Goal: Task Accomplishment & Management: Manage account settings

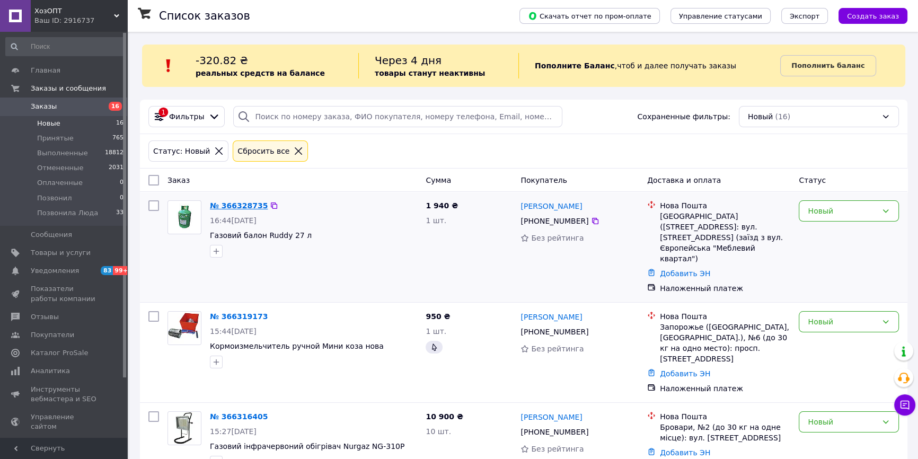
click at [235, 205] on link "№ 366328735" at bounding box center [239, 206] width 58 height 8
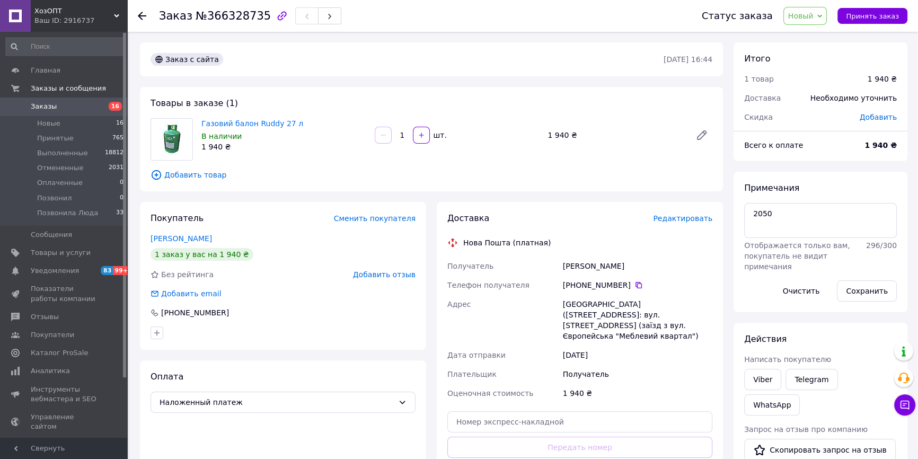
click at [693, 218] on span "Редактировать" at bounding box center [682, 218] width 59 height 8
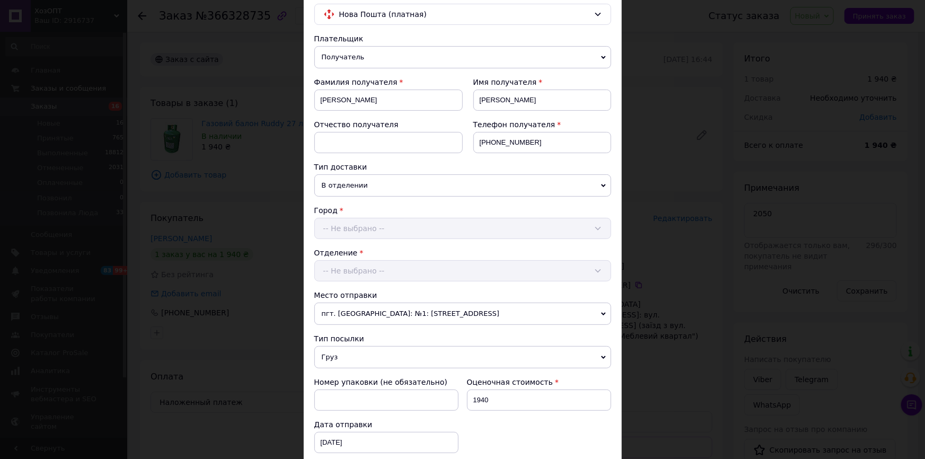
scroll to position [241, 0]
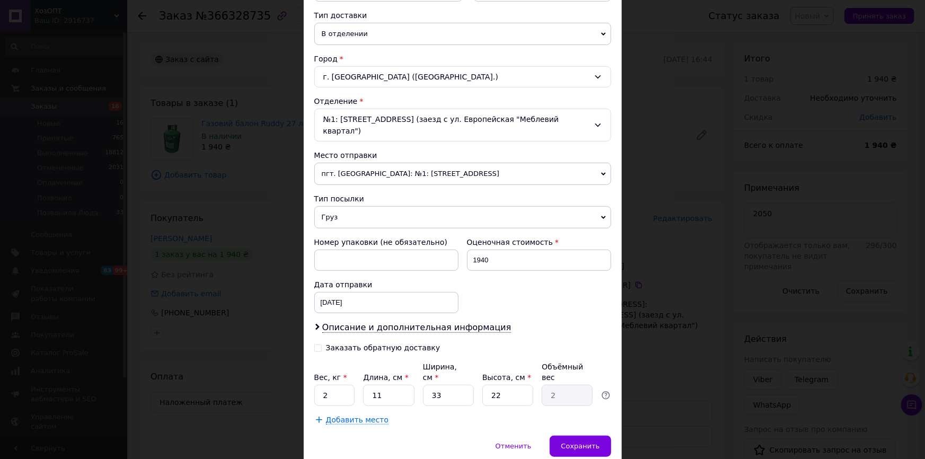
click at [375, 75] on div "г. [GEOGRAPHIC_DATA] ([GEOGRAPHIC_DATA].)" at bounding box center [462, 76] width 297 height 21
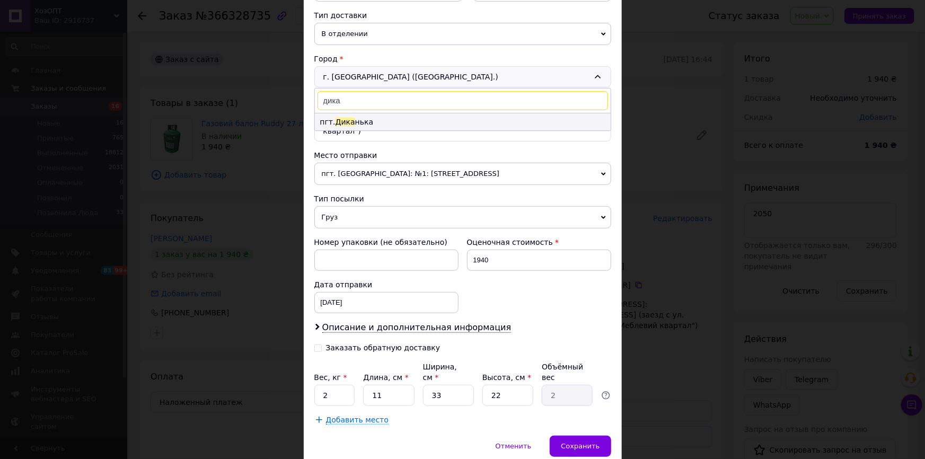
type input "дика"
click at [393, 124] on li "пгт. Дика нька" at bounding box center [463, 121] width 296 height 17
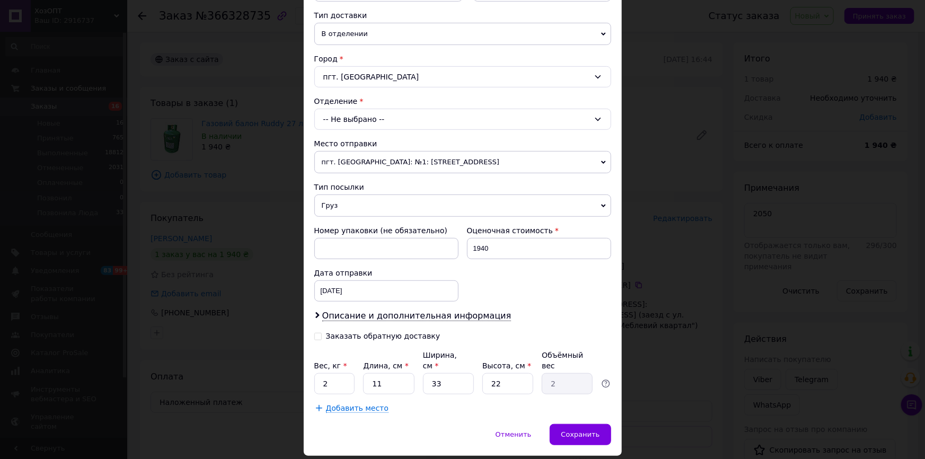
click at [392, 118] on div "-- Не выбрано --" at bounding box center [462, 119] width 297 height 21
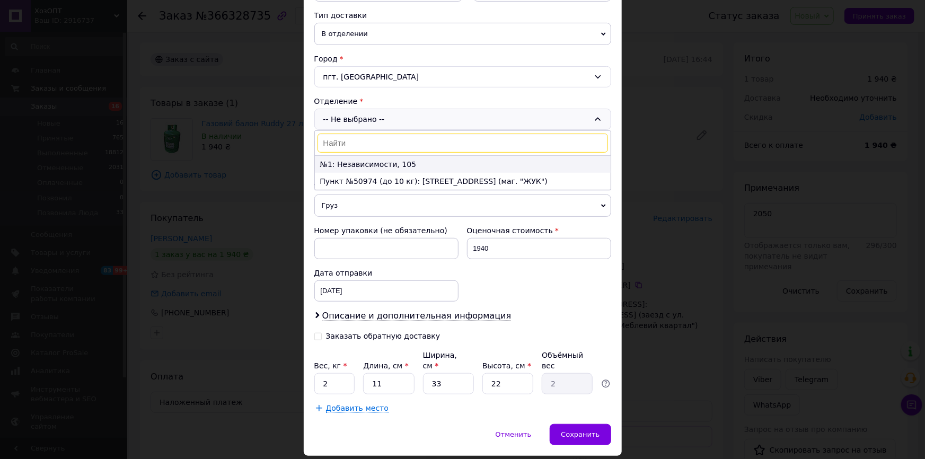
click at [388, 164] on li "№1: Независимости, 105" at bounding box center [463, 164] width 296 height 17
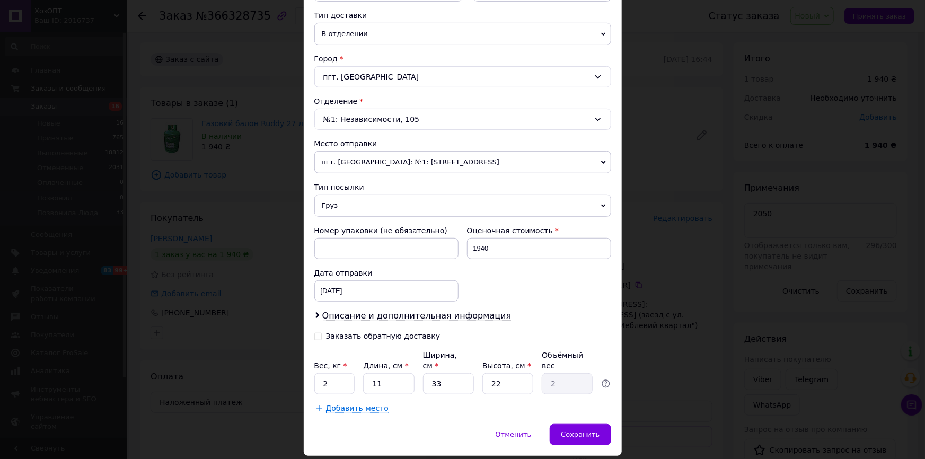
click at [315, 332] on input "Заказать обратную доставку" at bounding box center [317, 335] width 7 height 7
checkbox input "true"
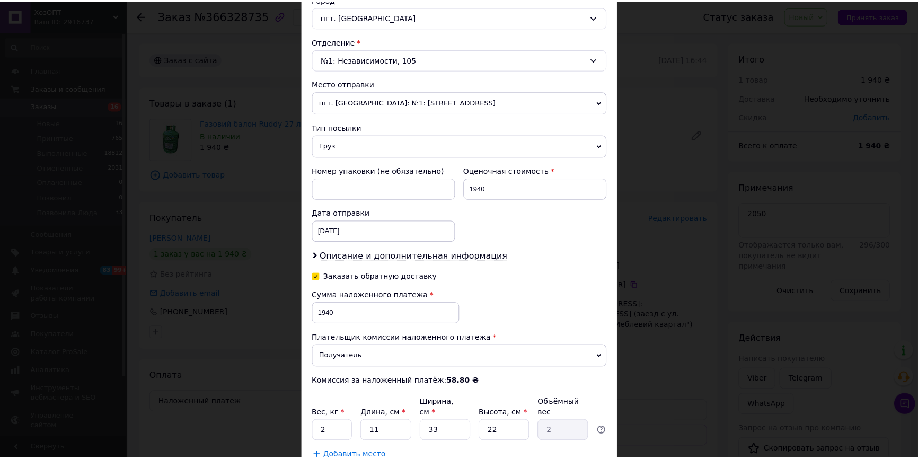
scroll to position [369, 0]
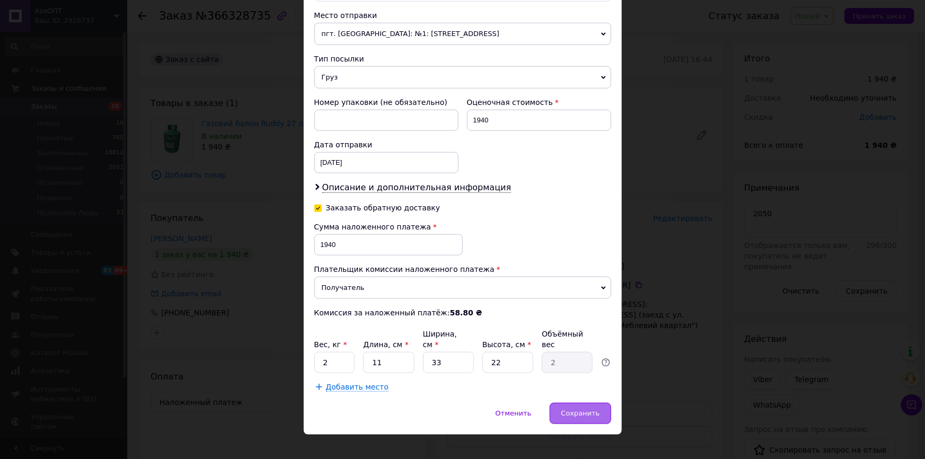
click at [585, 409] on span "Сохранить" at bounding box center [580, 413] width 39 height 8
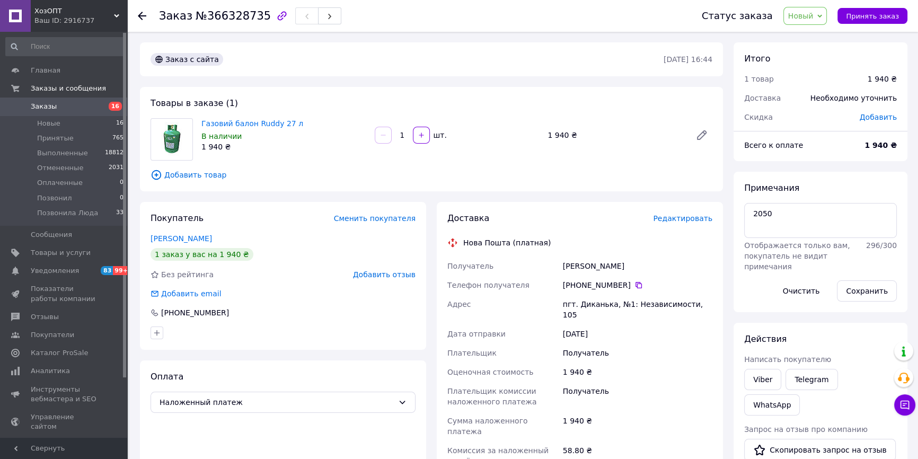
click at [822, 13] on span "Новый" at bounding box center [806, 16] width 44 height 18
click at [810, 117] on li "Позвонила Люда" at bounding box center [820, 117] width 72 height 16
click at [48, 122] on span "Новые" at bounding box center [48, 124] width 23 height 10
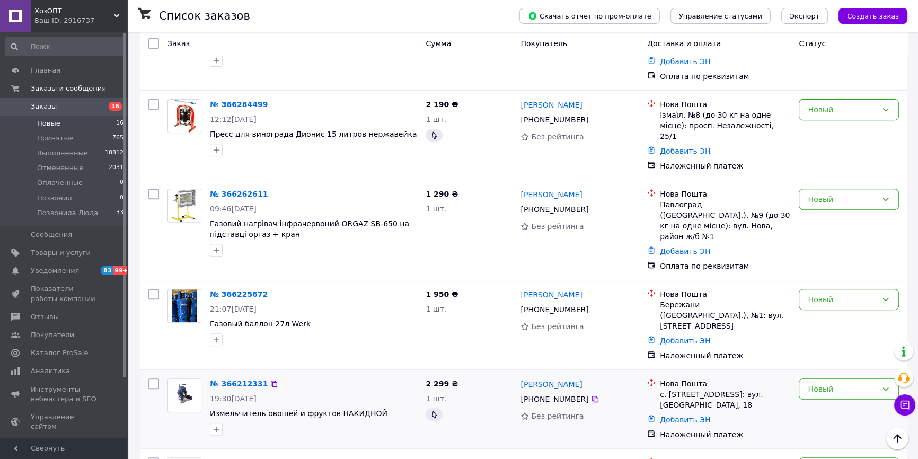
scroll to position [386, 0]
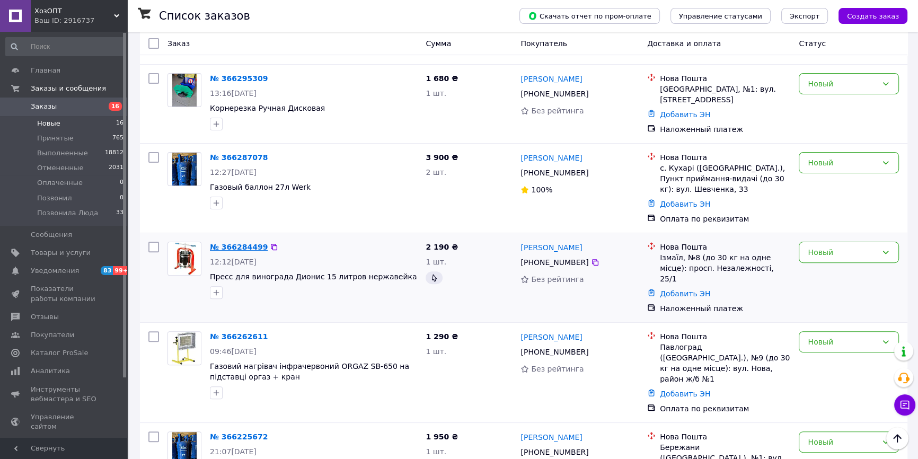
click at [225, 243] on link "№ 366284499" at bounding box center [239, 247] width 58 height 8
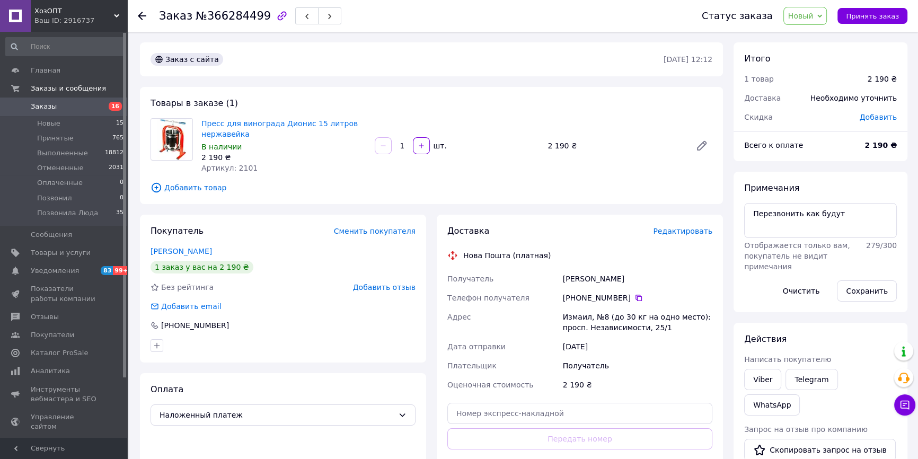
click at [205, 187] on span "Добавить товар" at bounding box center [432, 188] width 562 height 12
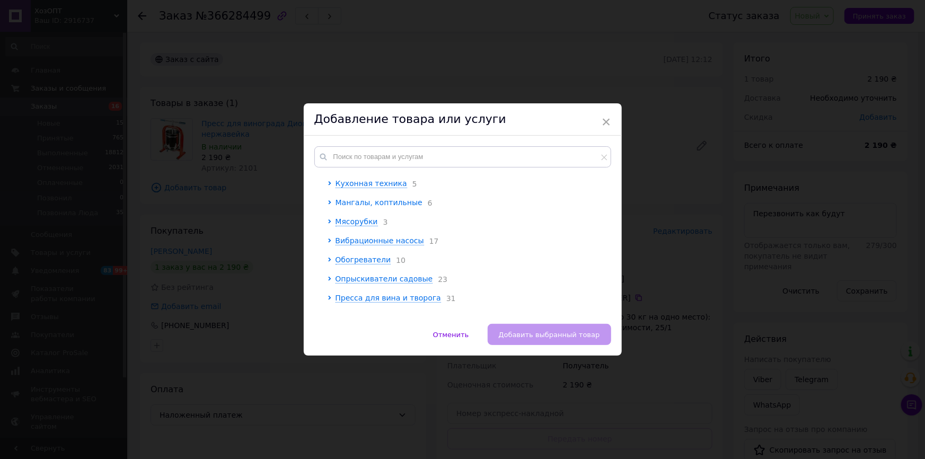
scroll to position [261, 0]
click at [375, 266] on div "Пресса для вина и творога 31" at bounding box center [471, 260] width 270 height 11
click at [372, 264] on span "Пресса для вина и творога" at bounding box center [389, 260] width 106 height 8
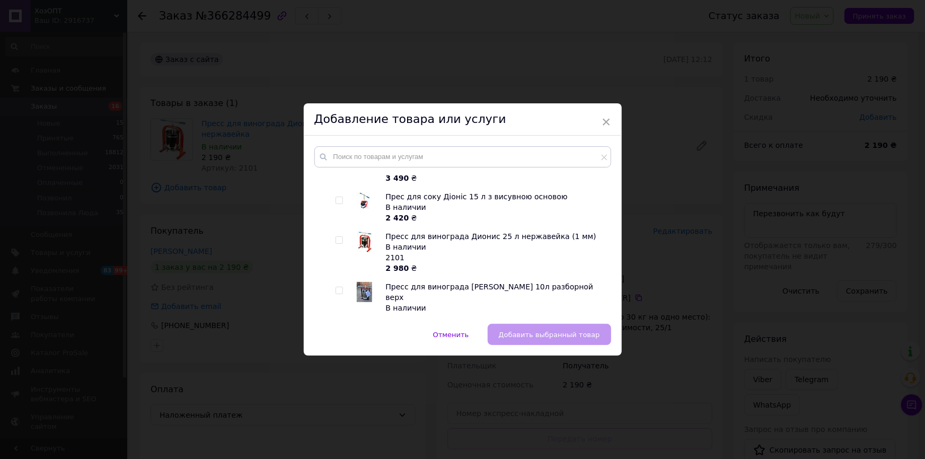
scroll to position [1612, 0]
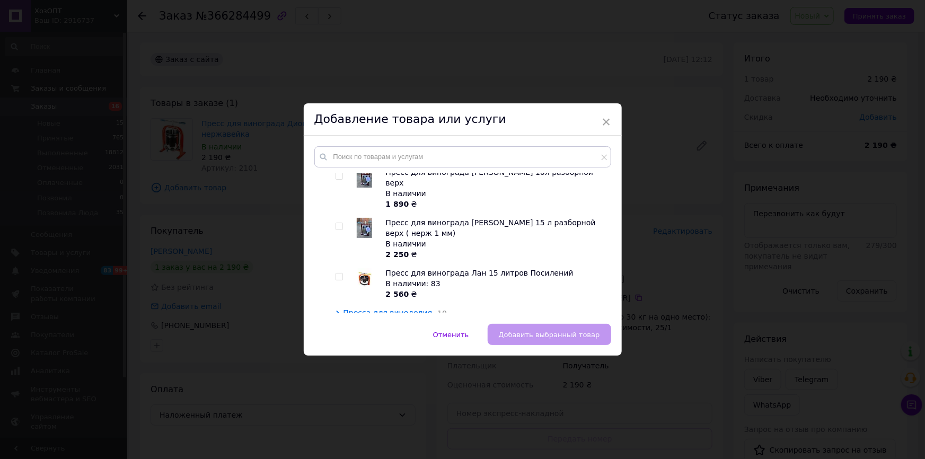
click at [337, 274] on input "checkbox" at bounding box center [339, 277] width 7 height 7
checkbox input "true"
click at [564, 343] on button "Добавить выбранный товар" at bounding box center [550, 334] width 124 height 21
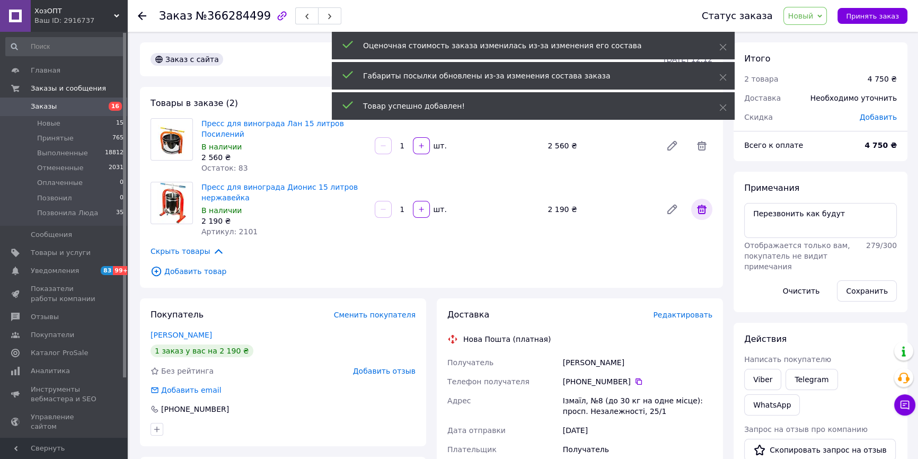
click at [702, 203] on icon at bounding box center [702, 209] width 13 height 13
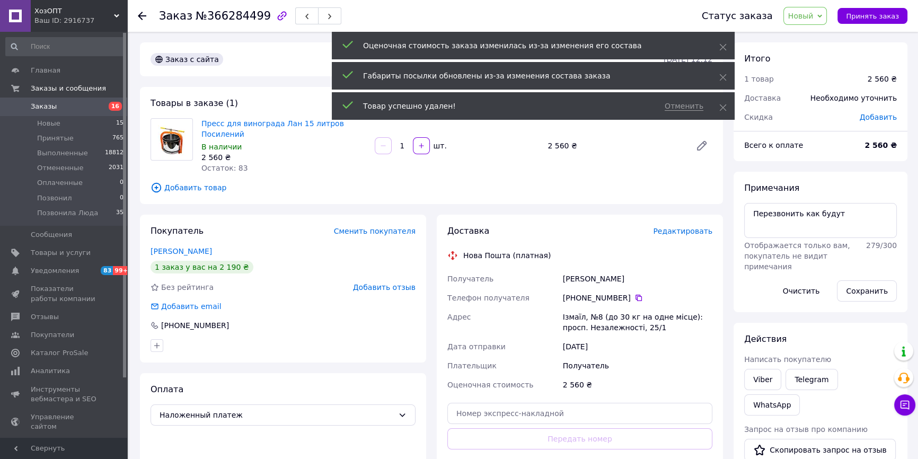
click at [684, 227] on span "Редактировать" at bounding box center [682, 231] width 59 height 8
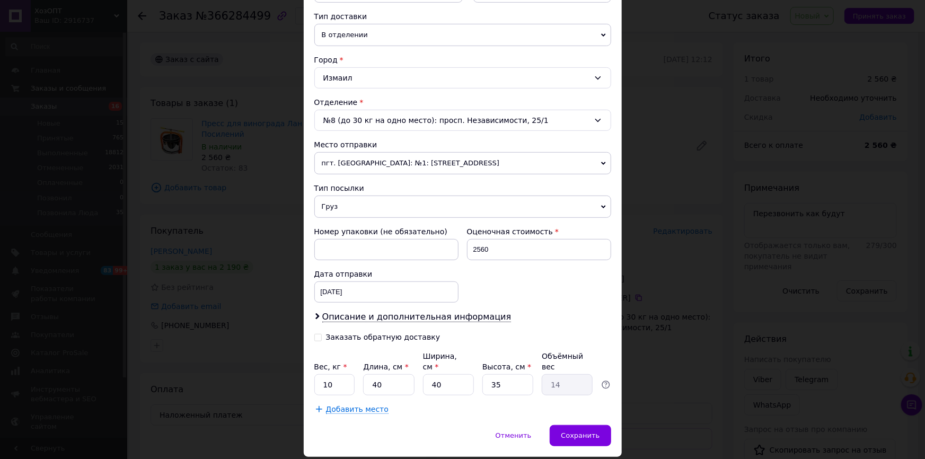
scroll to position [241, 0]
click at [318, 335] on input "Заказать обратную доставку" at bounding box center [317, 335] width 7 height 7
checkbox input "true"
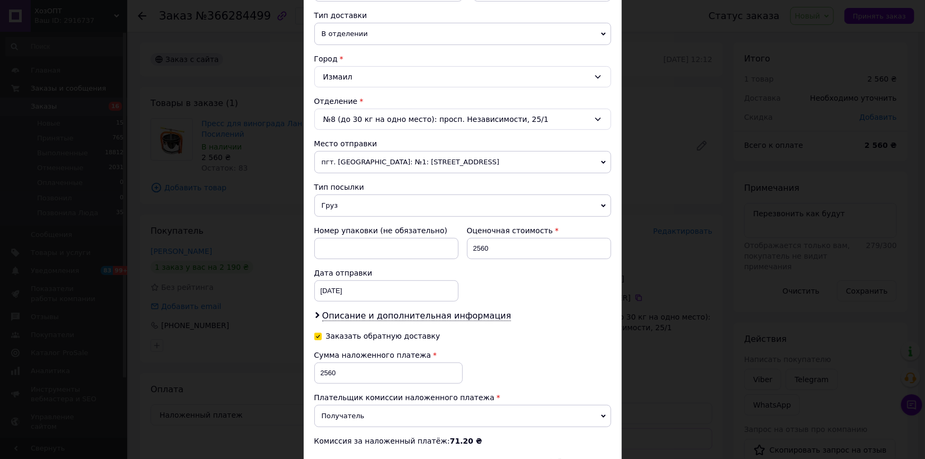
scroll to position [369, 0]
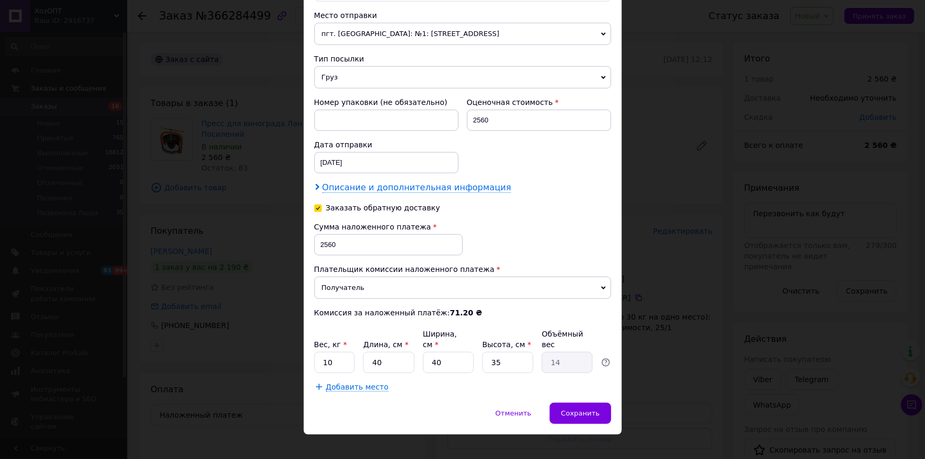
click at [380, 184] on span "Описание и дополнительная информация" at bounding box center [416, 187] width 189 height 11
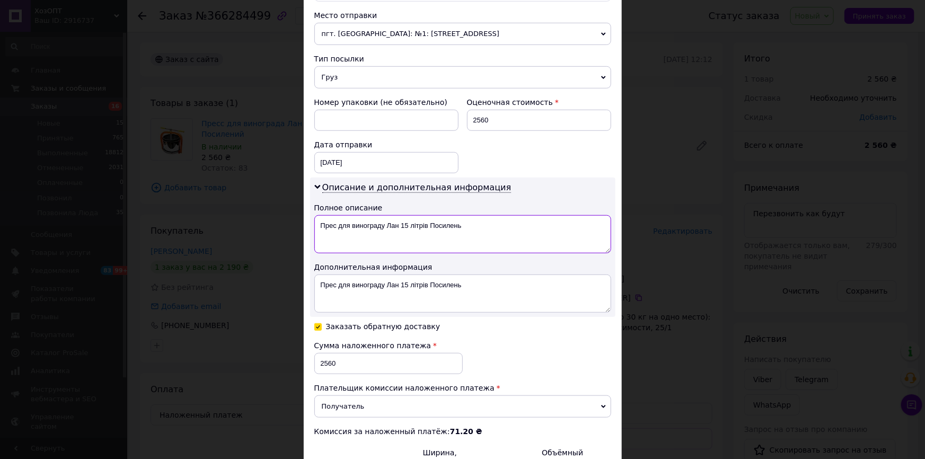
click at [470, 225] on textarea "Прес для винограду Лан 15 літрів Посилень" at bounding box center [462, 234] width 297 height 38
type textarea "Прес для винограду Лан 15 літрів"
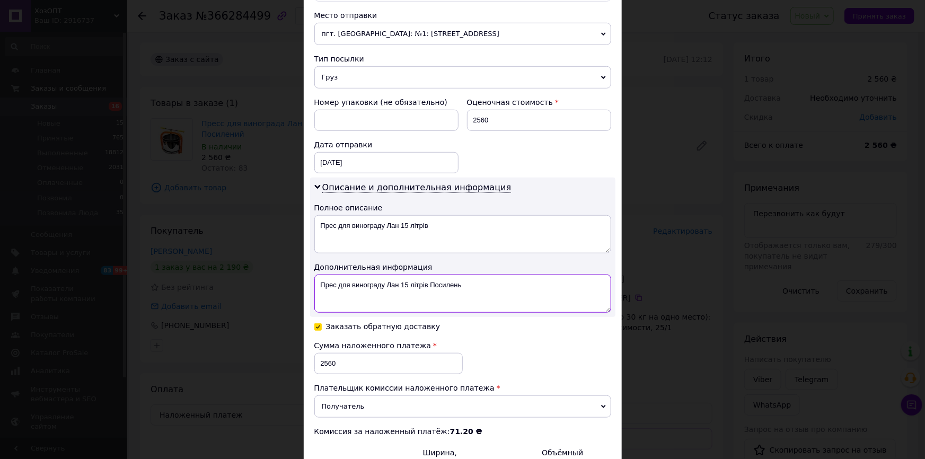
click at [482, 301] on textarea "Прес для винограду Лан 15 літрів Посилень" at bounding box center [462, 294] width 297 height 38
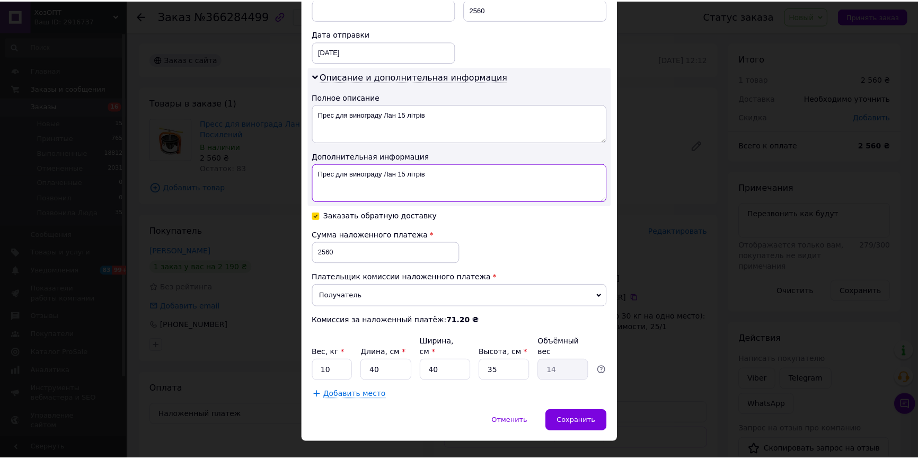
scroll to position [488, 0]
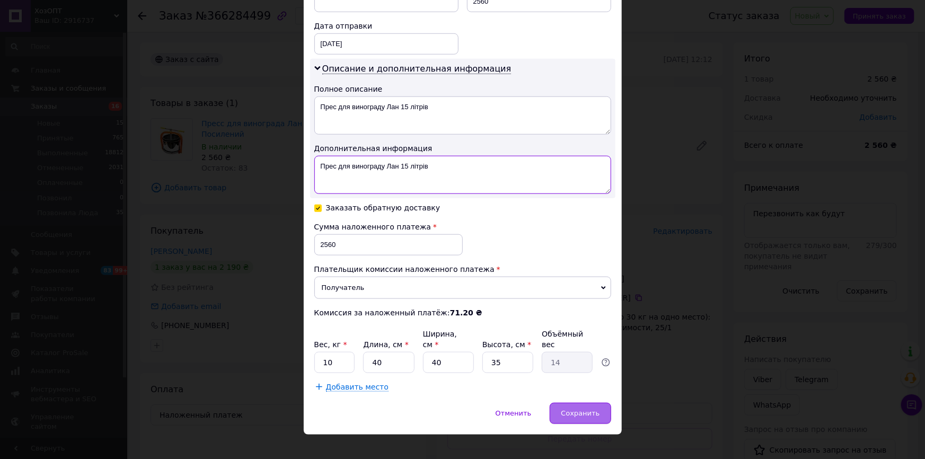
type textarea "Прес для винограду Лан 15 літрів"
click at [582, 409] on span "Сохранить" at bounding box center [580, 413] width 39 height 8
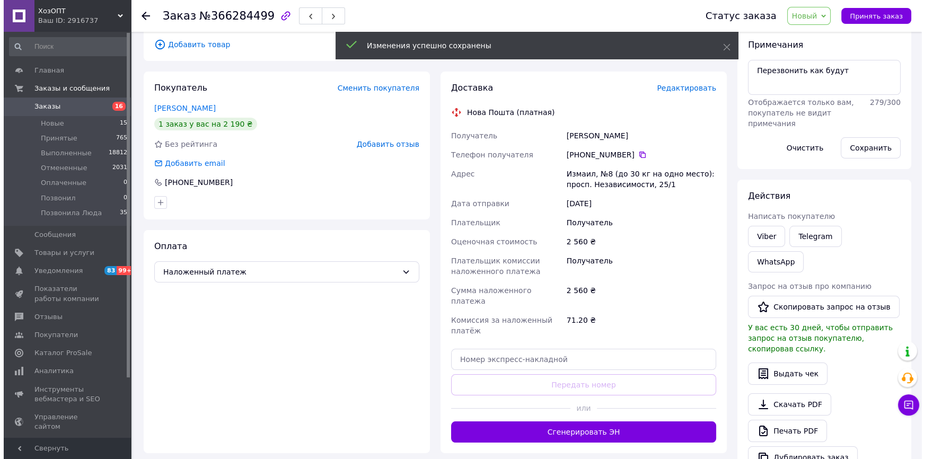
scroll to position [144, 0]
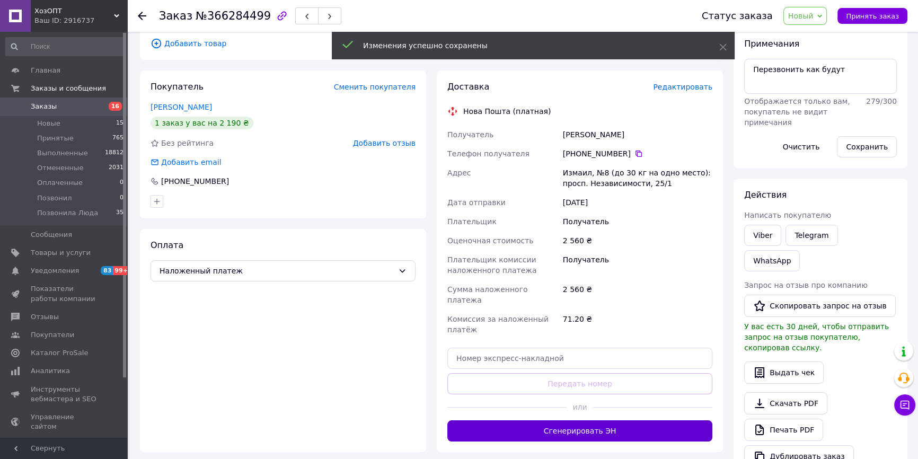
click at [599, 421] on button "Сгенерировать ЭН" at bounding box center [580, 431] width 265 height 21
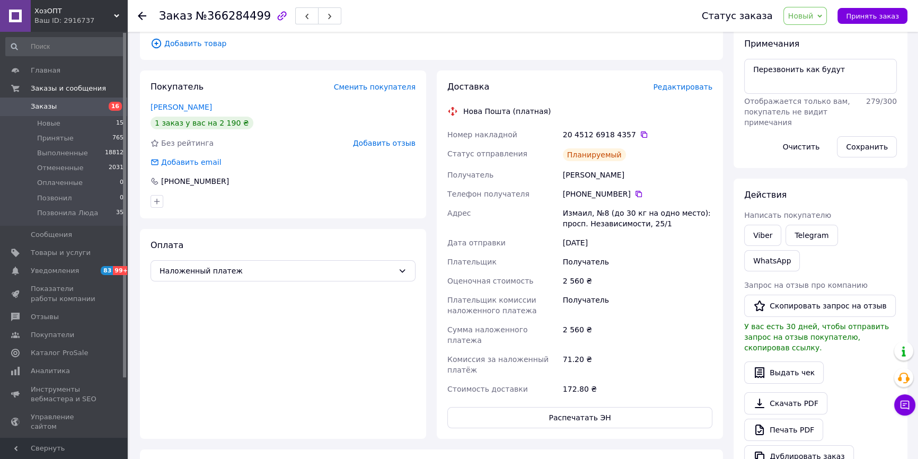
click at [822, 15] on span "Новый" at bounding box center [806, 16] width 44 height 18
click at [813, 37] on li "Принят" at bounding box center [820, 37] width 72 height 16
click at [676, 83] on span "Редактировать" at bounding box center [682, 87] width 59 height 8
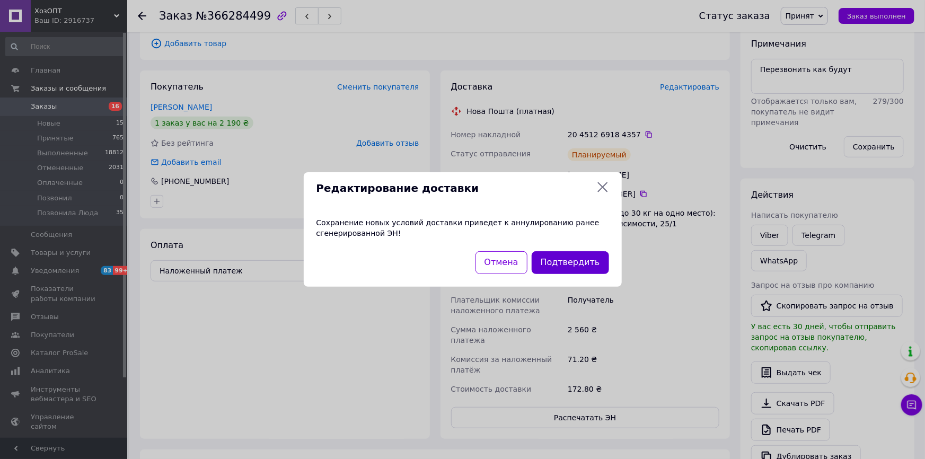
click at [590, 252] on button "Подтвердить" at bounding box center [570, 262] width 77 height 23
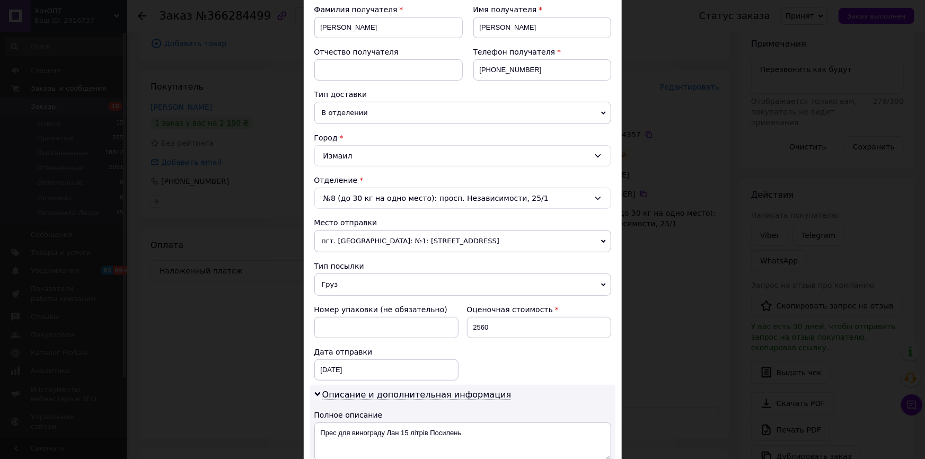
scroll to position [289, 0]
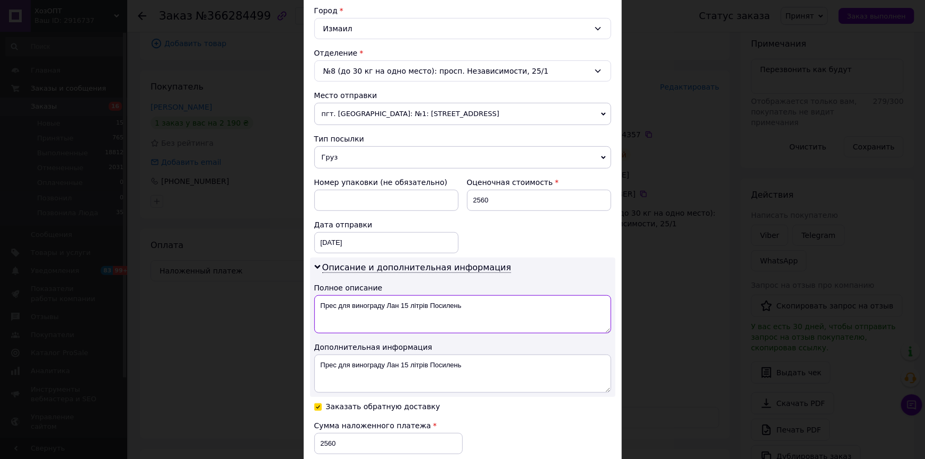
click at [477, 305] on textarea "Прес для винограду Лан 15 літрів Посилень" at bounding box center [462, 314] width 297 height 38
type textarea "Прес для винограду Лан 15 літрів"
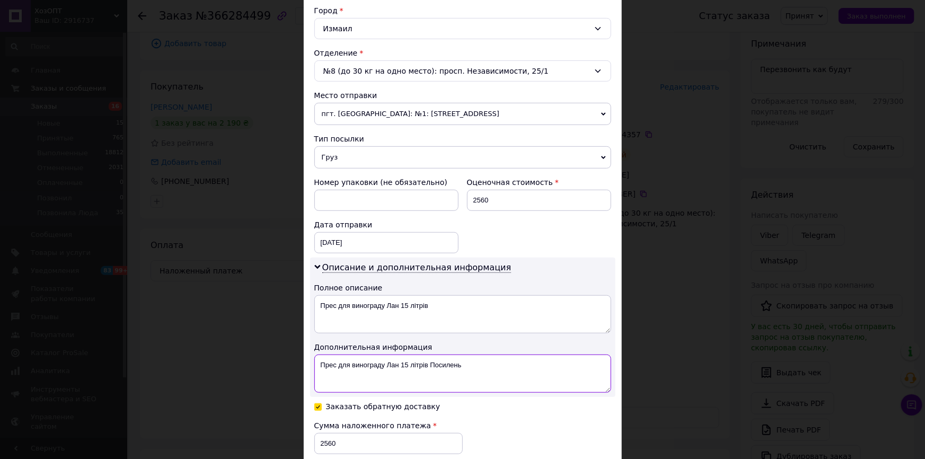
click at [474, 373] on textarea "Прес для винограду Лан 15 літрів Посилень" at bounding box center [462, 374] width 297 height 38
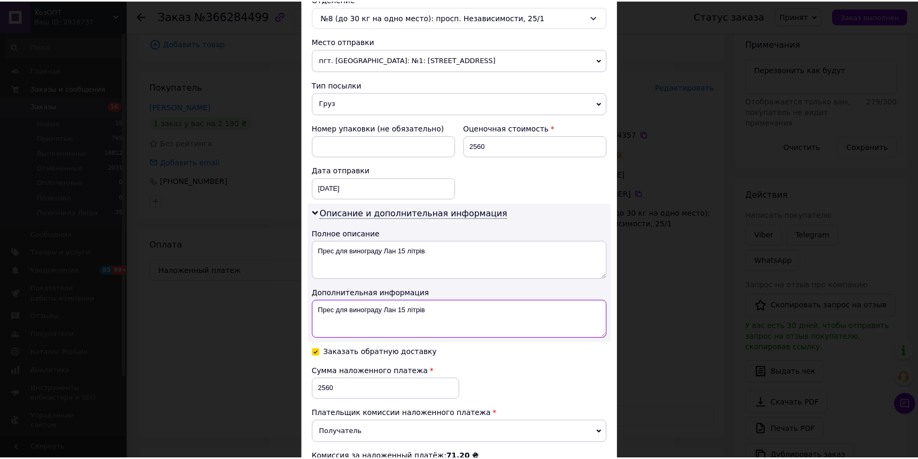
scroll to position [482, 0]
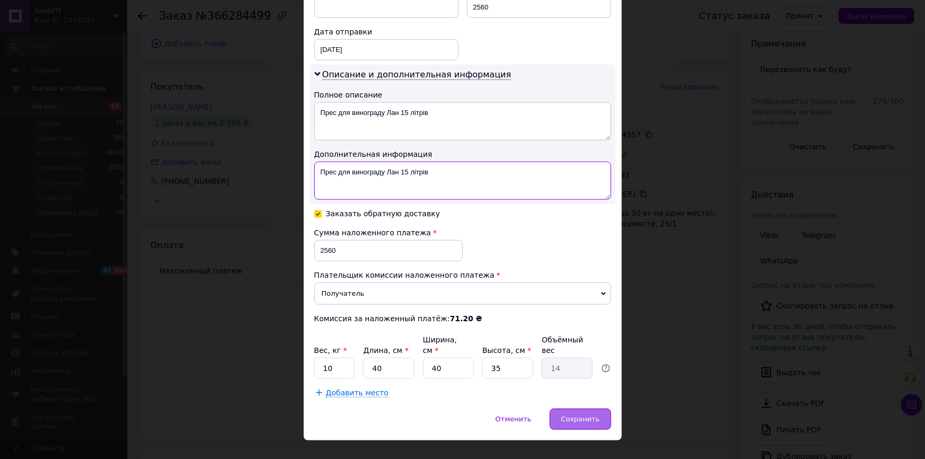
type textarea "Прес для винограду Лан 15 літрів"
click at [567, 415] on span "Сохранить" at bounding box center [580, 419] width 39 height 8
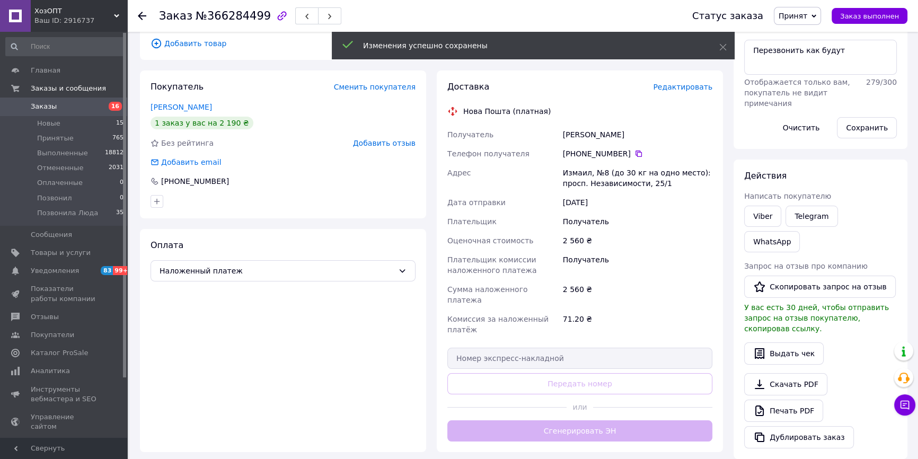
click at [567, 421] on button "Сгенерировать ЭН" at bounding box center [580, 431] width 265 height 21
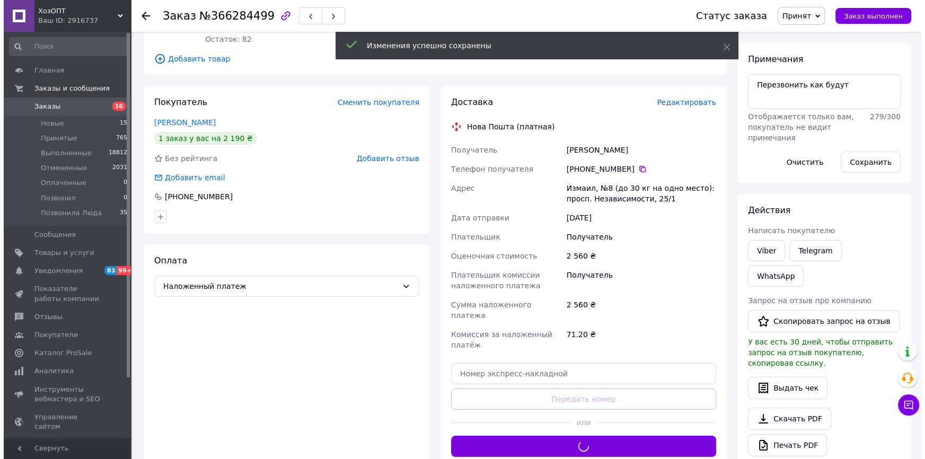
scroll to position [0, 0]
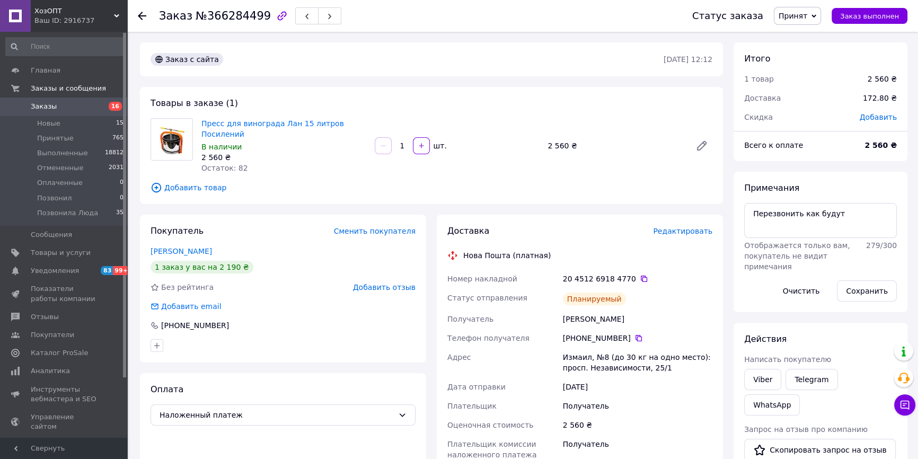
click at [687, 227] on span "Редактировать" at bounding box center [682, 231] width 59 height 8
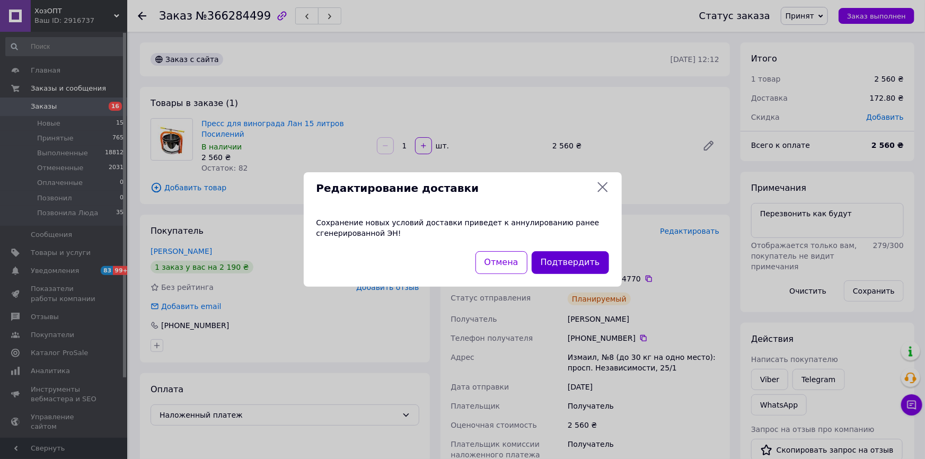
click at [583, 263] on button "Подтвердить" at bounding box center [570, 262] width 77 height 23
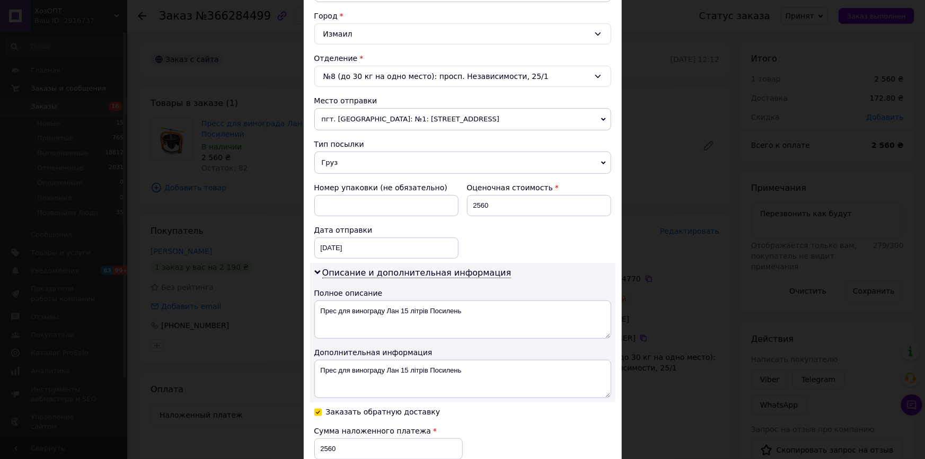
scroll to position [289, 0]
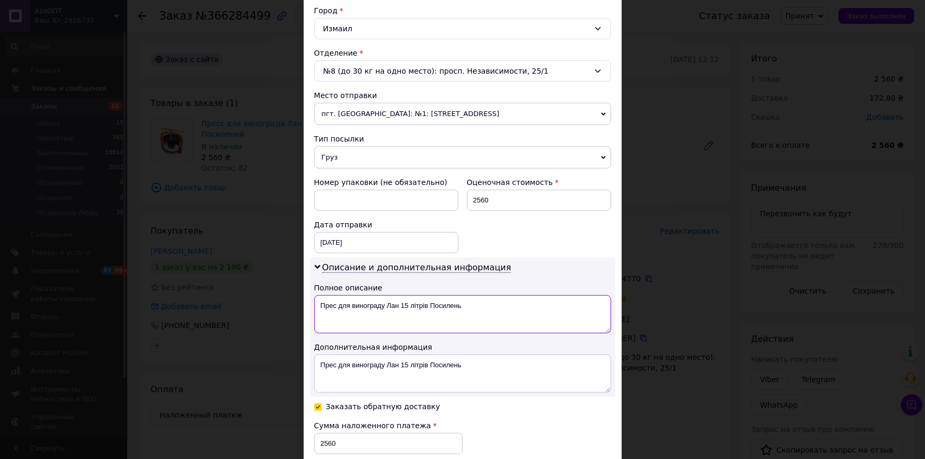
click at [474, 307] on textarea "Прес для винограду Лан 15 літрів Посилень" at bounding box center [462, 314] width 297 height 38
type textarea "П"
click at [334, 307] on textarea "Лан '15 л" at bounding box center [462, 314] width 297 height 38
type textarea "Лан 15 л"
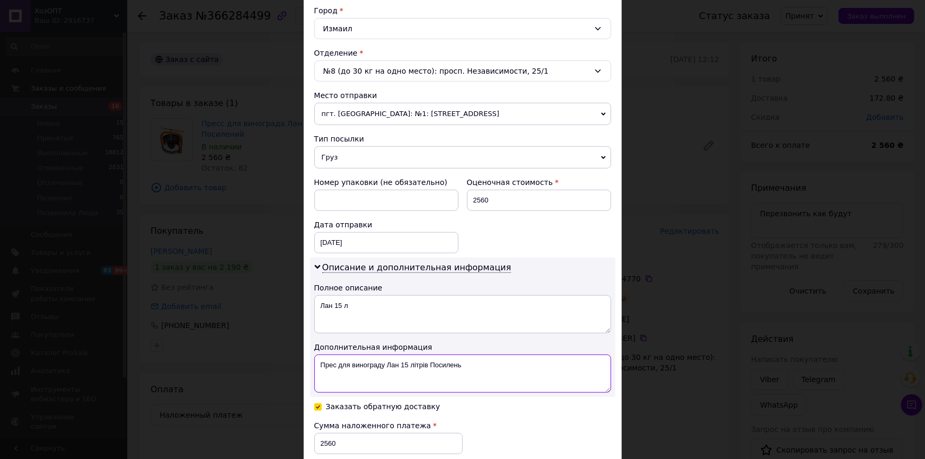
click at [484, 366] on textarea "Прес для винограду Лан 15 літрів Посилень" at bounding box center [462, 374] width 297 height 38
type textarea "П"
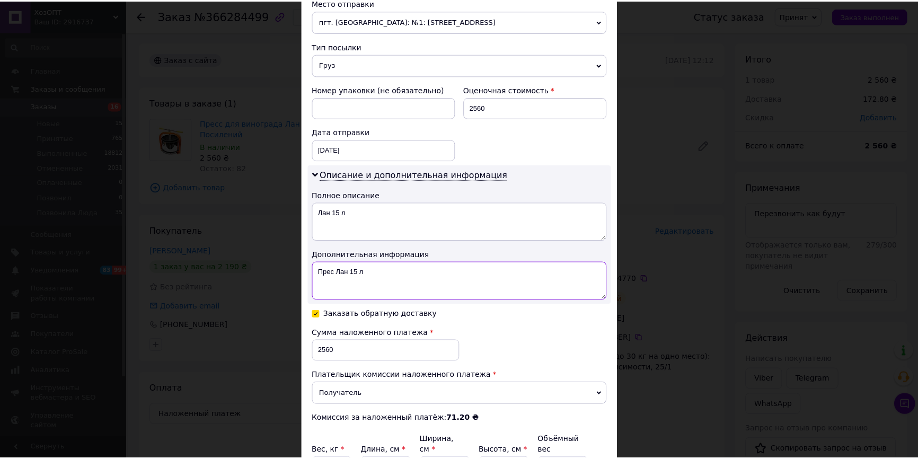
scroll to position [488, 0]
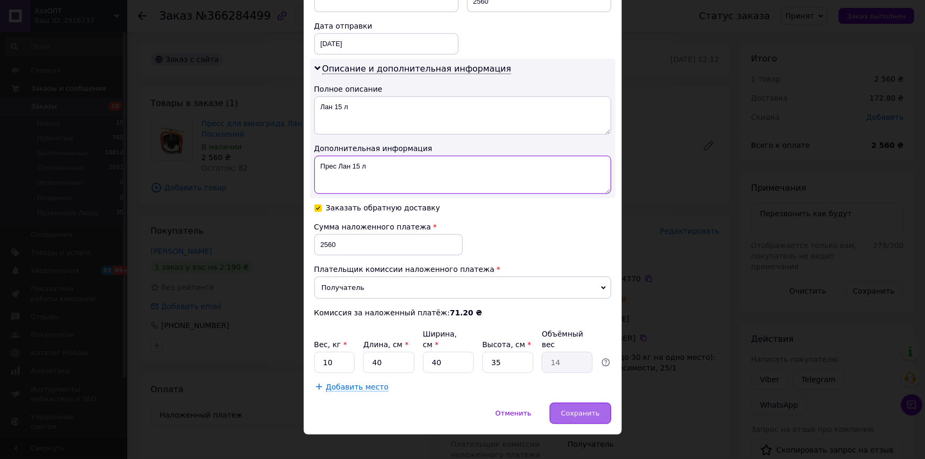
type textarea "Прес Лан 15 л"
click at [587, 409] on span "Сохранить" at bounding box center [580, 413] width 39 height 8
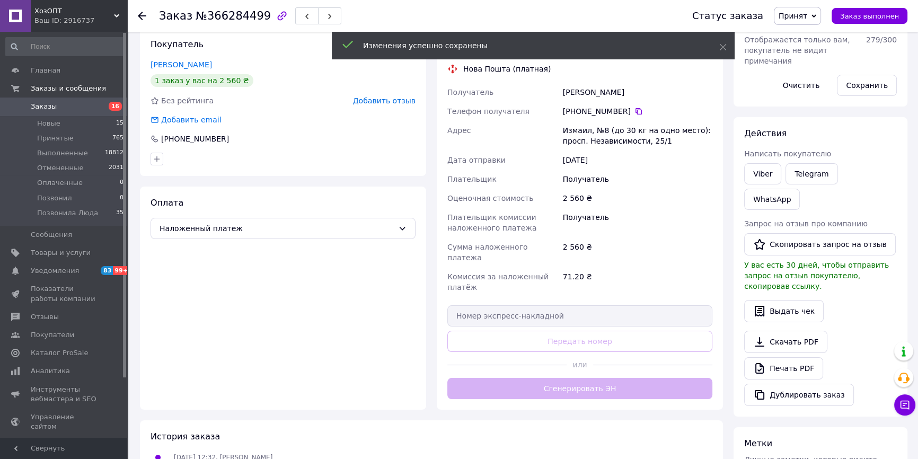
scroll to position [192, 0]
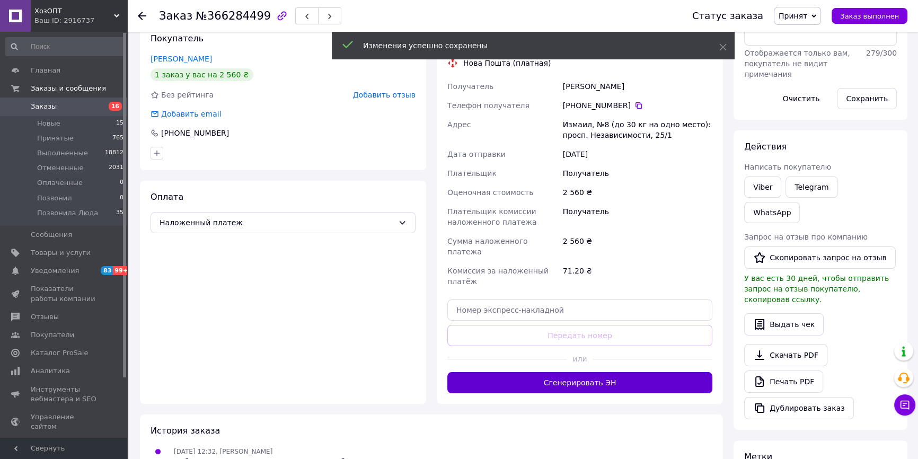
click at [575, 372] on button "Сгенерировать ЭН" at bounding box center [580, 382] width 265 height 21
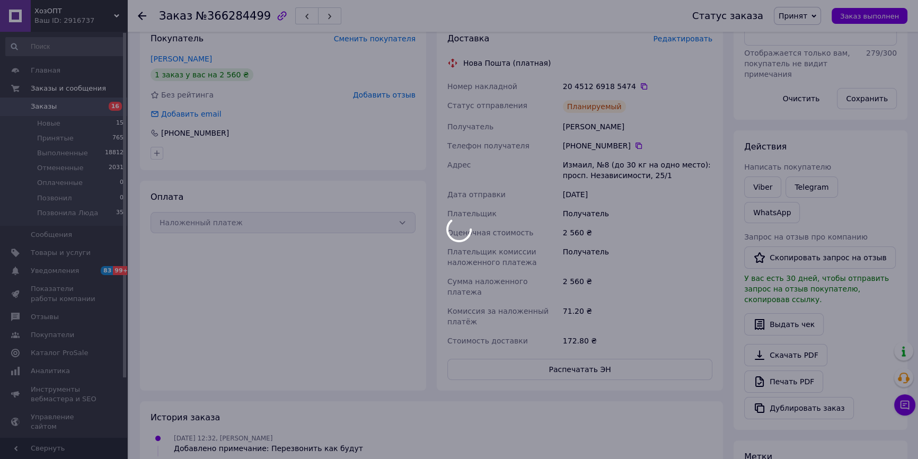
scroll to position [51, 0]
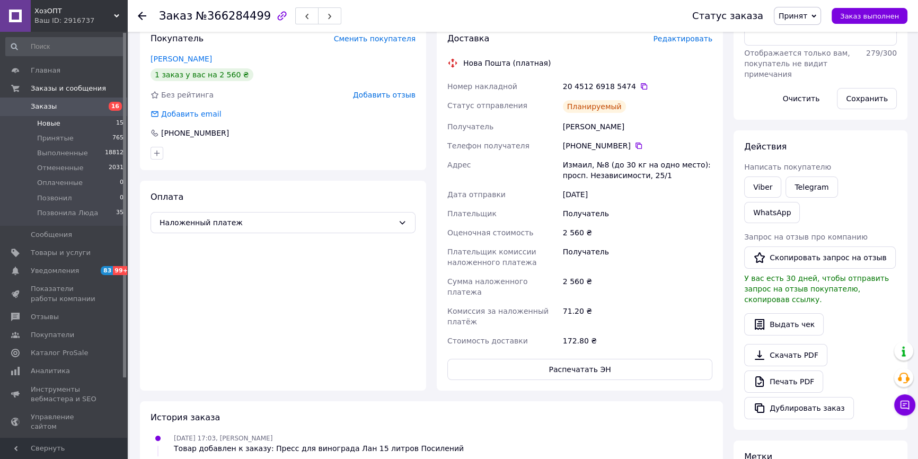
click at [75, 122] on li "Новые 15" at bounding box center [65, 123] width 130 height 15
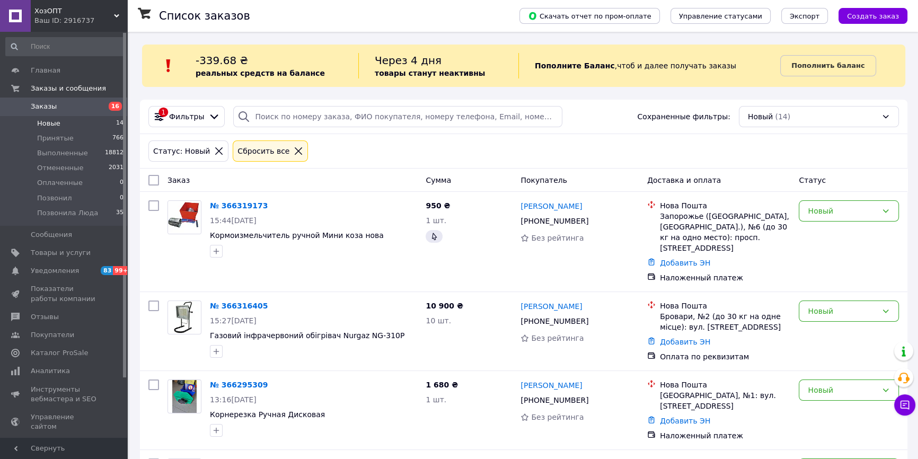
click at [86, 122] on li "Новые 14" at bounding box center [65, 123] width 130 height 15
click at [70, 124] on li "Новые 14" at bounding box center [65, 123] width 130 height 15
click at [48, 212] on span "Позвонила Люда" at bounding box center [67, 213] width 61 height 10
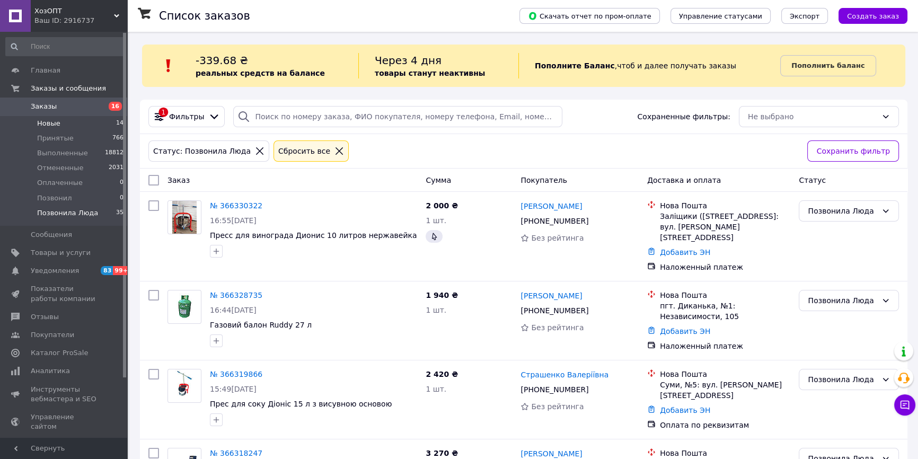
click at [51, 121] on span "Новые" at bounding box center [48, 124] width 23 height 10
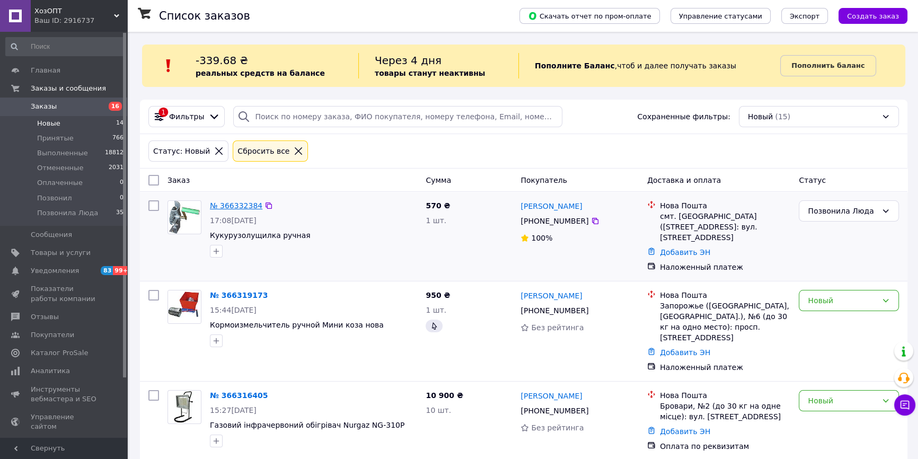
click at [229, 206] on link "№ 366332384" at bounding box center [236, 206] width 52 height 8
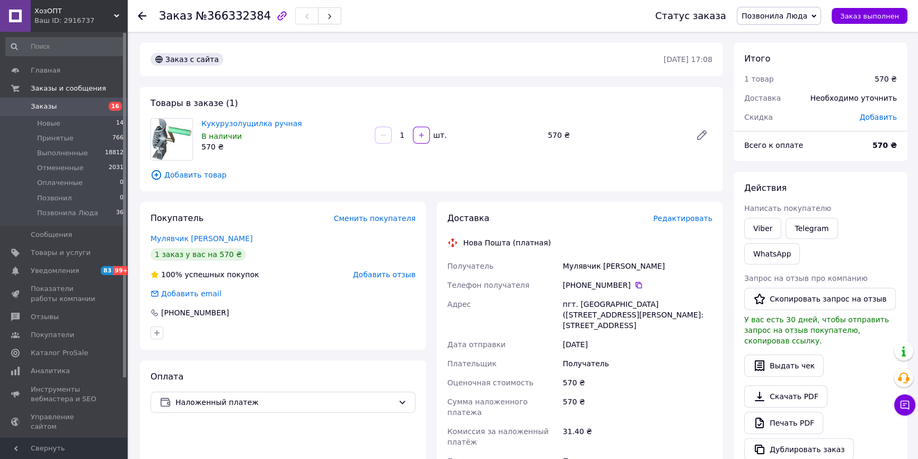
click at [694, 217] on span "Редактировать" at bounding box center [682, 218] width 59 height 8
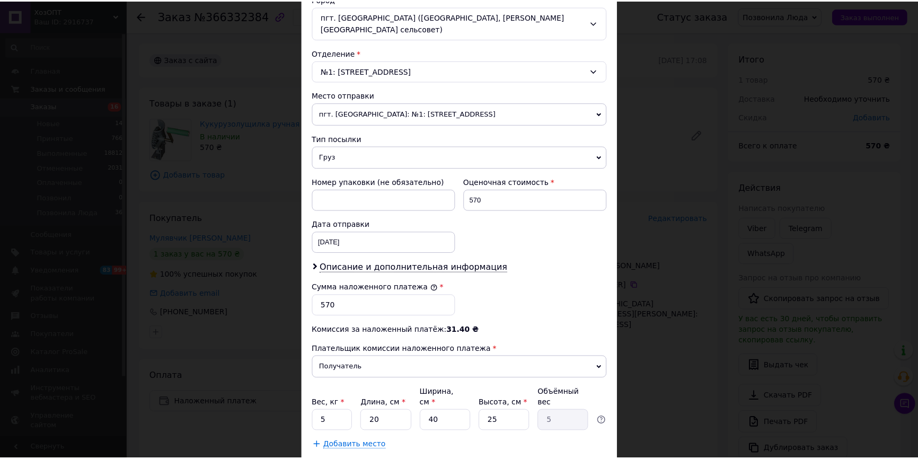
scroll to position [348, 0]
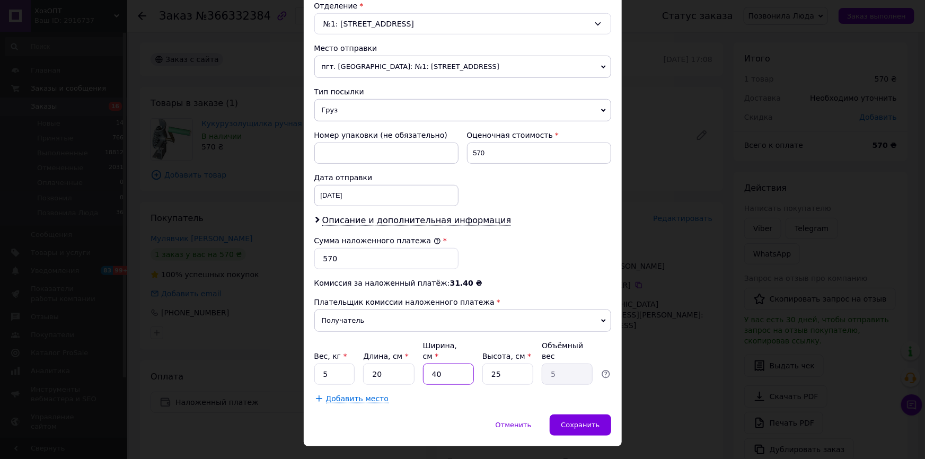
click at [450, 364] on input "40" at bounding box center [448, 374] width 51 height 21
type input "4"
type input "0.5"
type input "3"
type input "0.38"
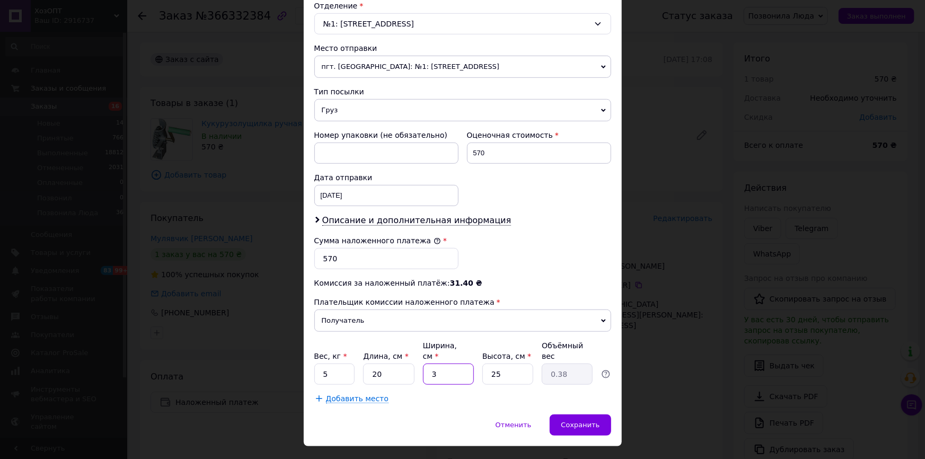
type input "30"
type input "3.75"
type input "30"
click at [583, 390] on div "Способ доставки Нова Пошта (платная) Плательщик Получатель Отправитель Фамилия …" at bounding box center [463, 68] width 318 height 693
click at [597, 415] on div "Сохранить" at bounding box center [580, 425] width 61 height 21
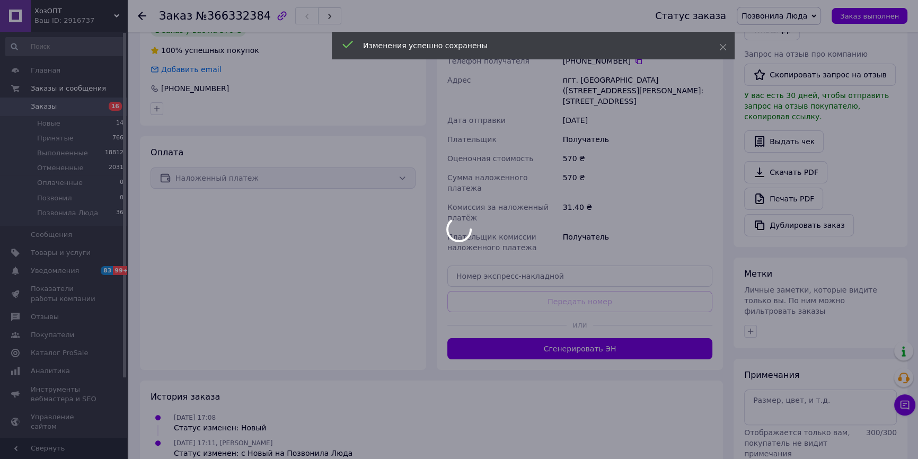
scroll to position [233, 0]
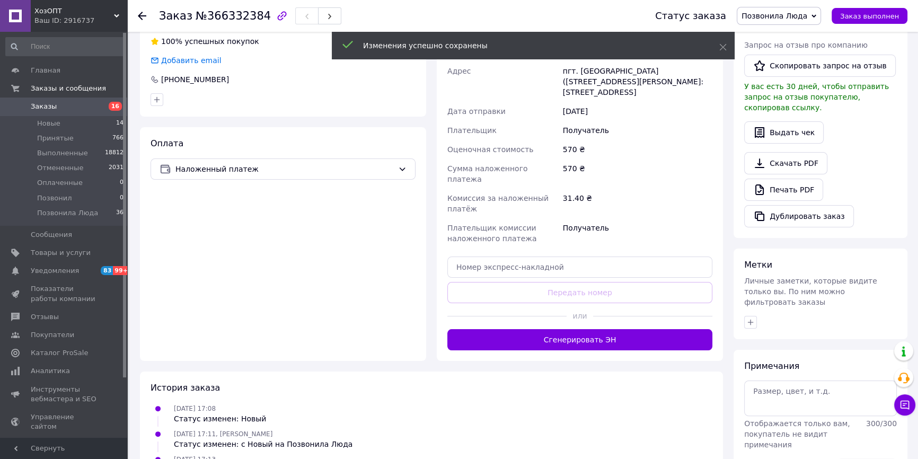
click at [599, 335] on button "Сгенерировать ЭН" at bounding box center [580, 339] width 265 height 21
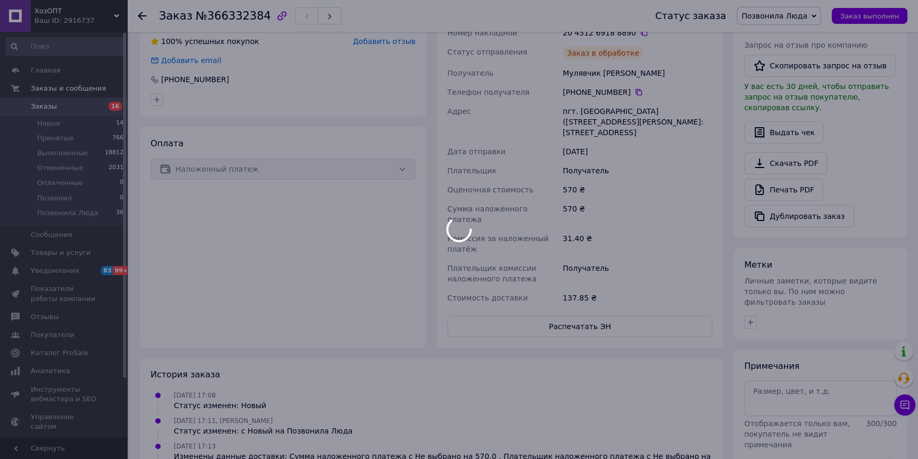
click at [808, 15] on div at bounding box center [459, 229] width 918 height 459
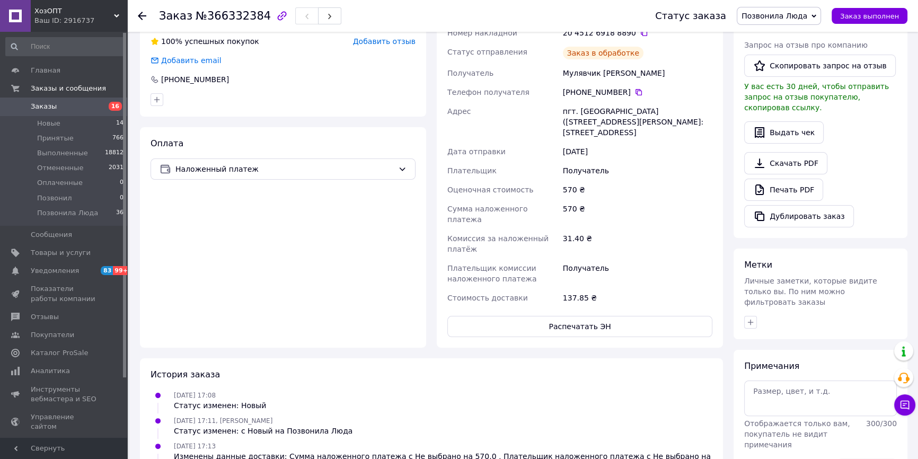
click at [808, 15] on span "Позвонила Люда" at bounding box center [775, 16] width 66 height 8
click at [810, 33] on li "Принят" at bounding box center [779, 37] width 83 height 16
